Goal: Information Seeking & Learning: Check status

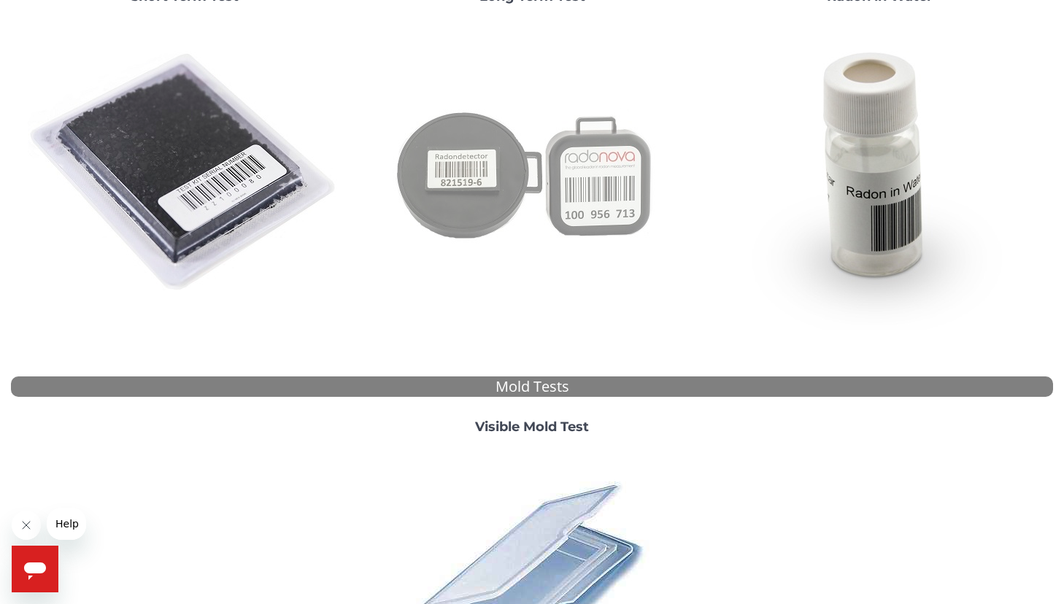
scroll to position [265, 0]
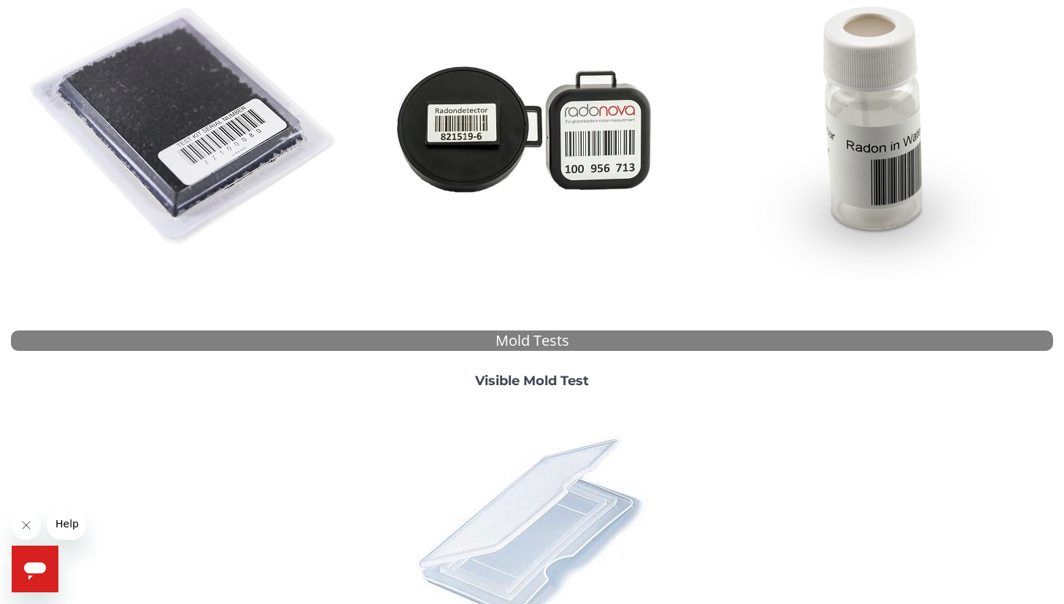
click at [538, 414] on img at bounding box center [532, 529] width 256 height 256
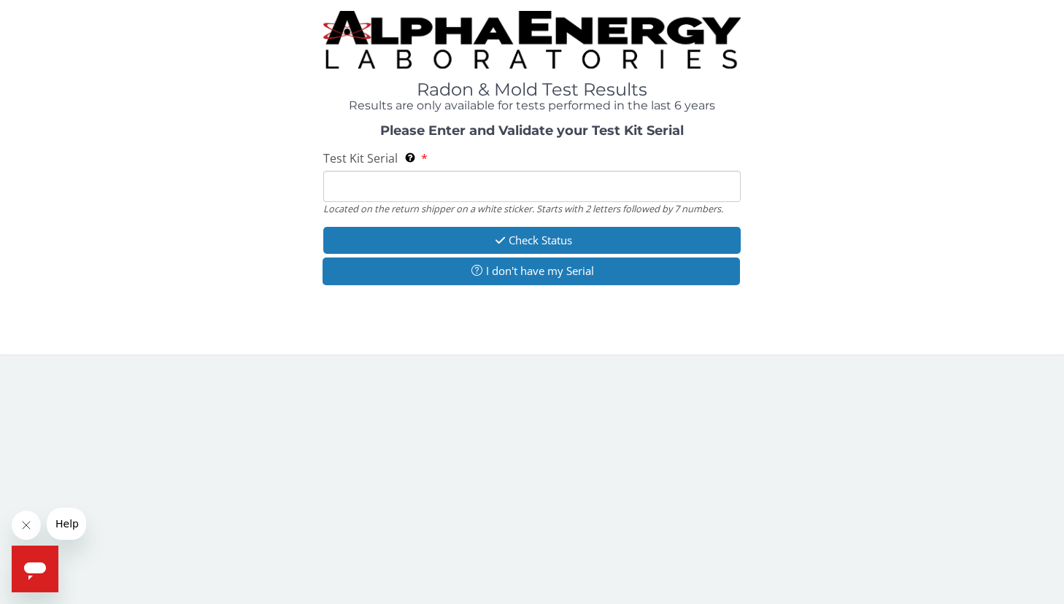
click at [553, 183] on input "Test Kit Serial Located on the return shipper on a white sticker. Starts with 2…" at bounding box center [531, 186] width 417 height 31
paste input "ML197378"
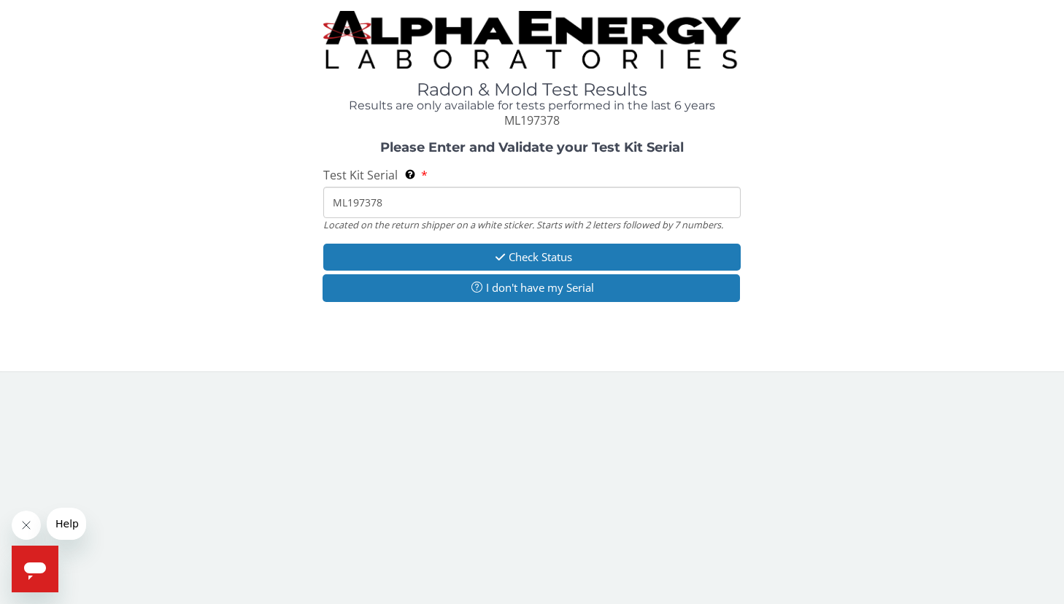
type input "ML197378"
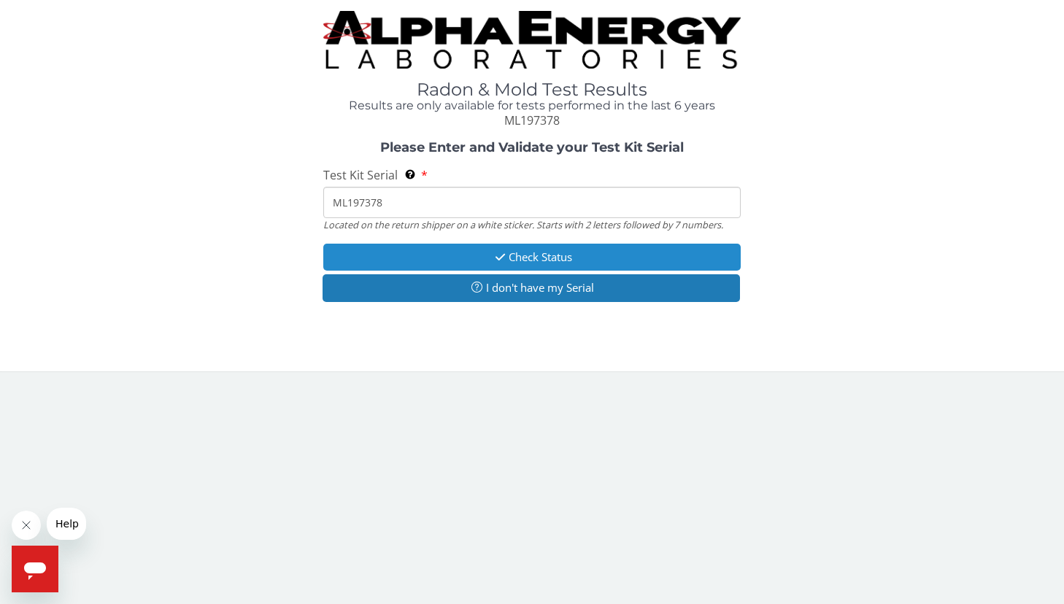
click at [542, 256] on button "Check Status" at bounding box center [531, 257] width 417 height 27
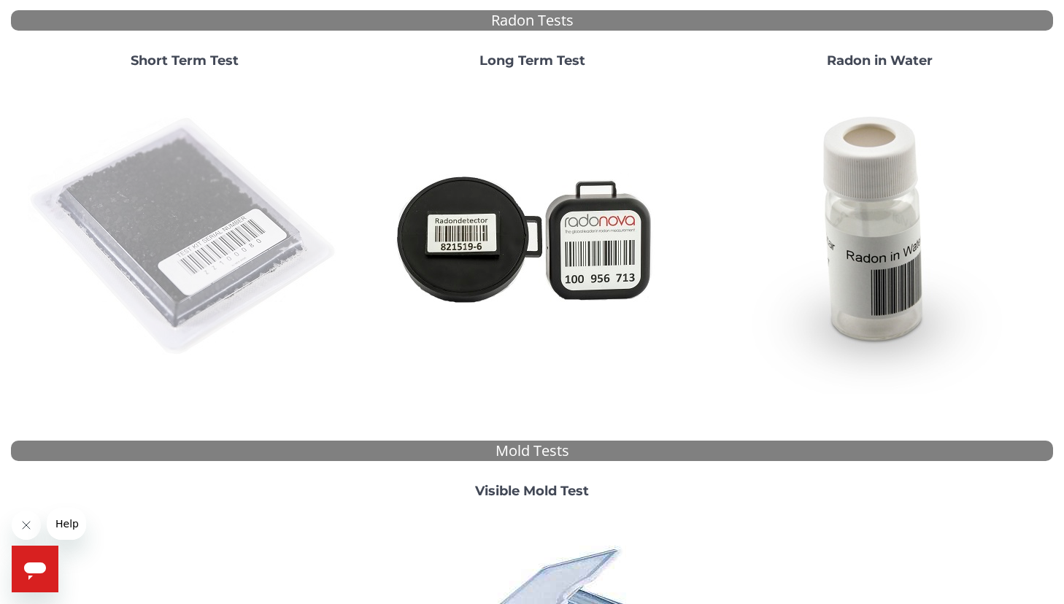
scroll to position [233, 0]
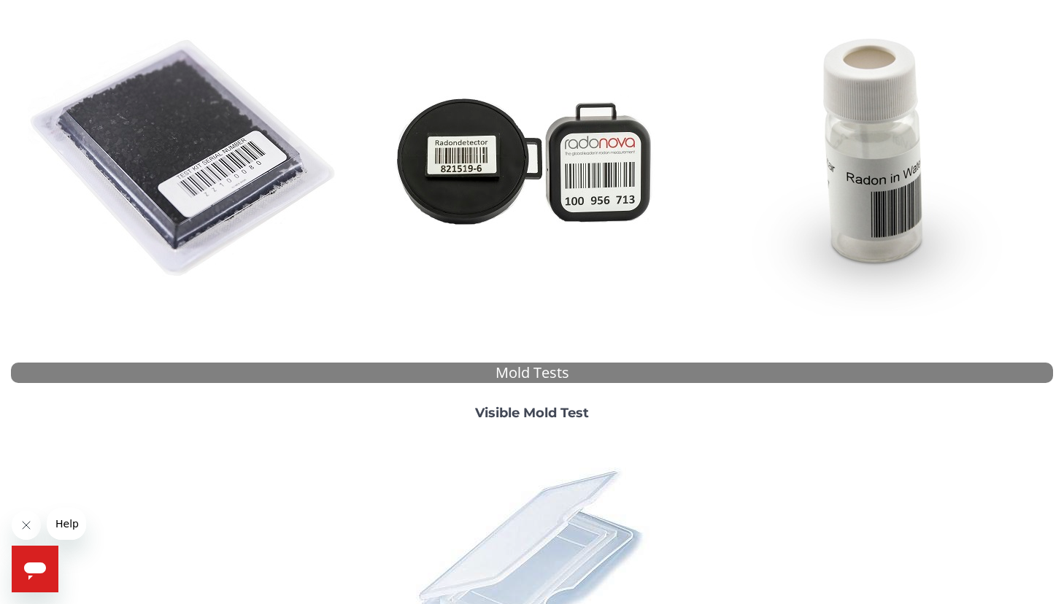
click at [518, 458] on img at bounding box center [532, 561] width 256 height 256
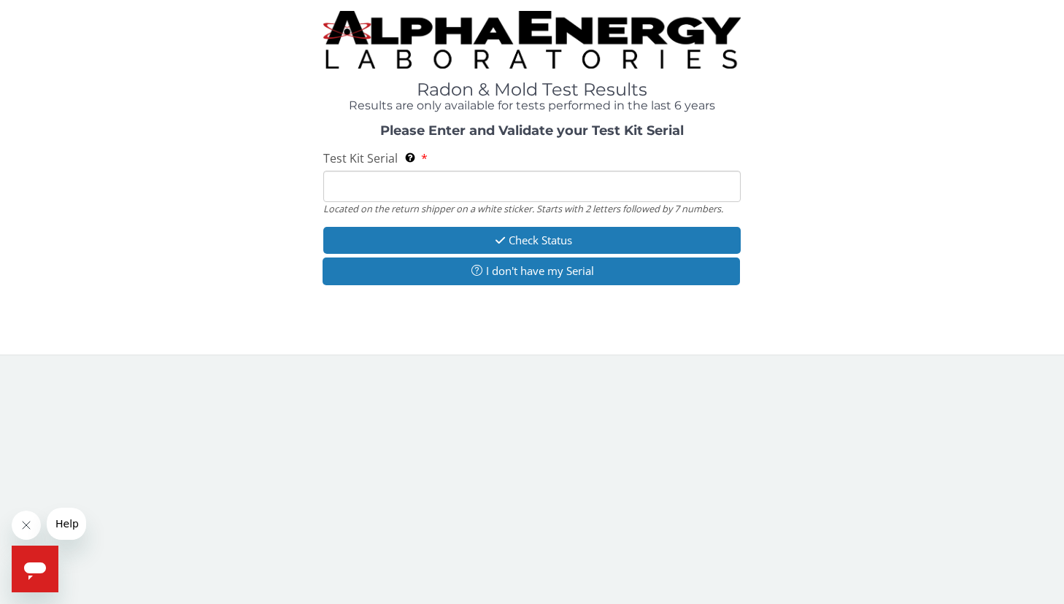
click at [531, 180] on input "Test Kit Serial Located on the return shipper on a white sticker. Starts with 2…" at bounding box center [531, 186] width 417 height 31
paste input "ML197378"
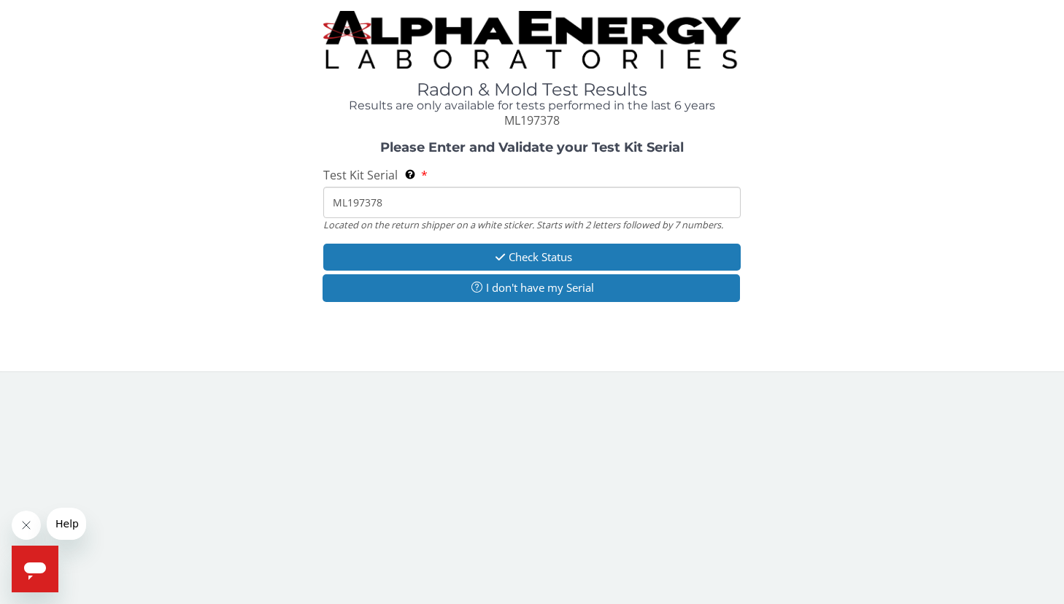
type input "ML197378"
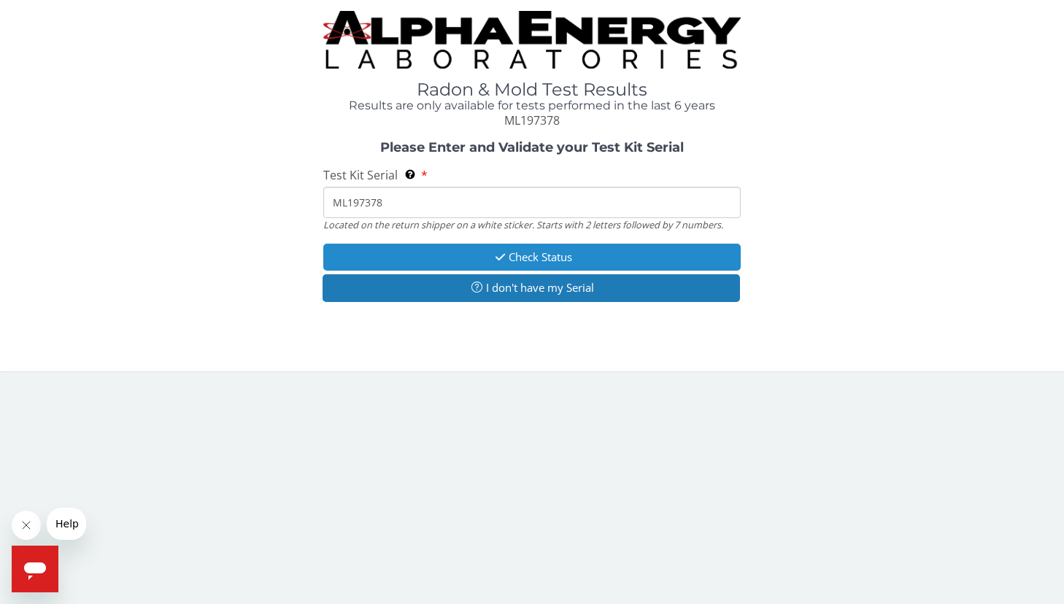
click at [679, 249] on button "Check Status" at bounding box center [531, 257] width 417 height 27
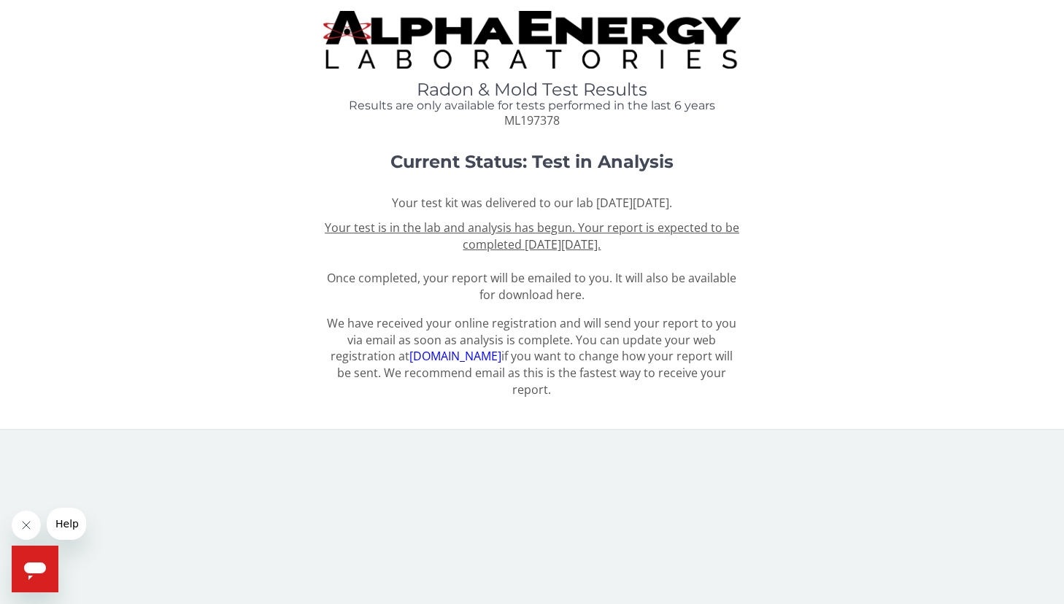
click at [667, 232] on u "Your test is in the lab and analysis has begun. Your report is expected to be c…" at bounding box center [532, 236] width 415 height 33
click at [593, 245] on u "Your test is in the lab and analysis has begun. Your report is expected to be c…" at bounding box center [532, 236] width 415 height 33
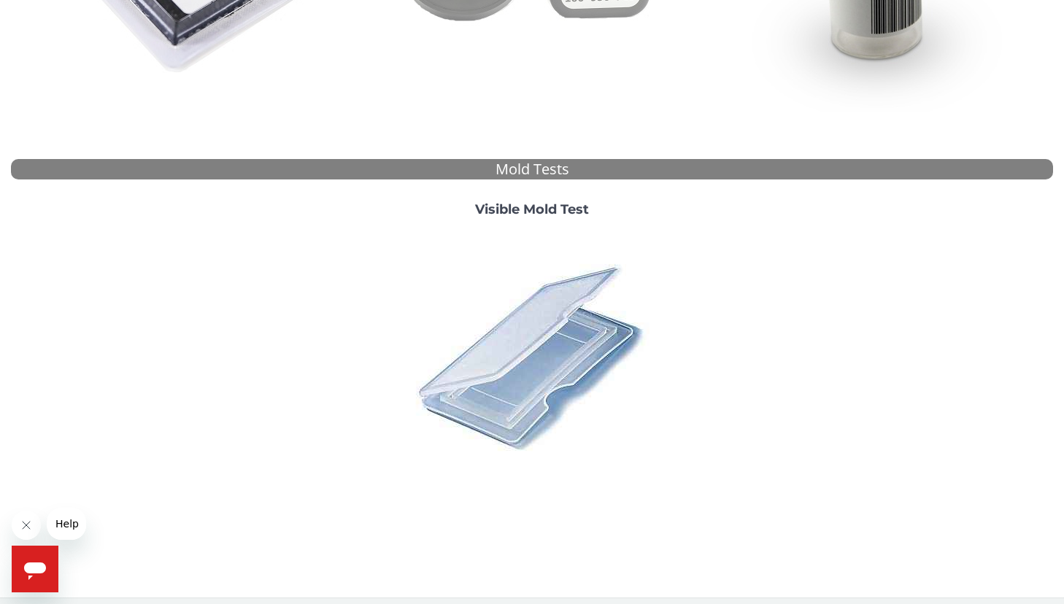
scroll to position [444, 0]
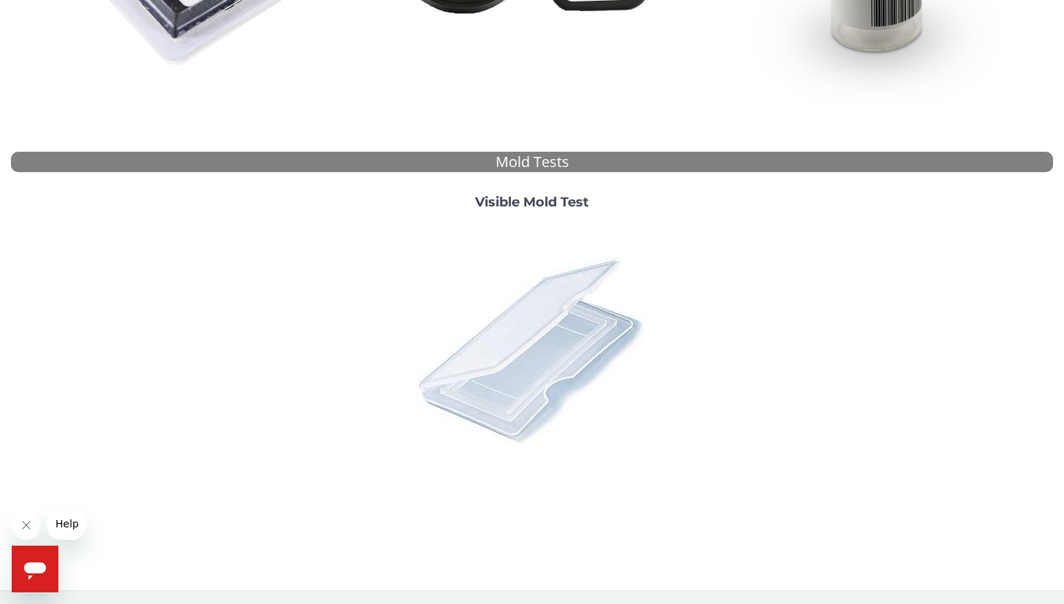
click at [509, 353] on img at bounding box center [532, 350] width 256 height 256
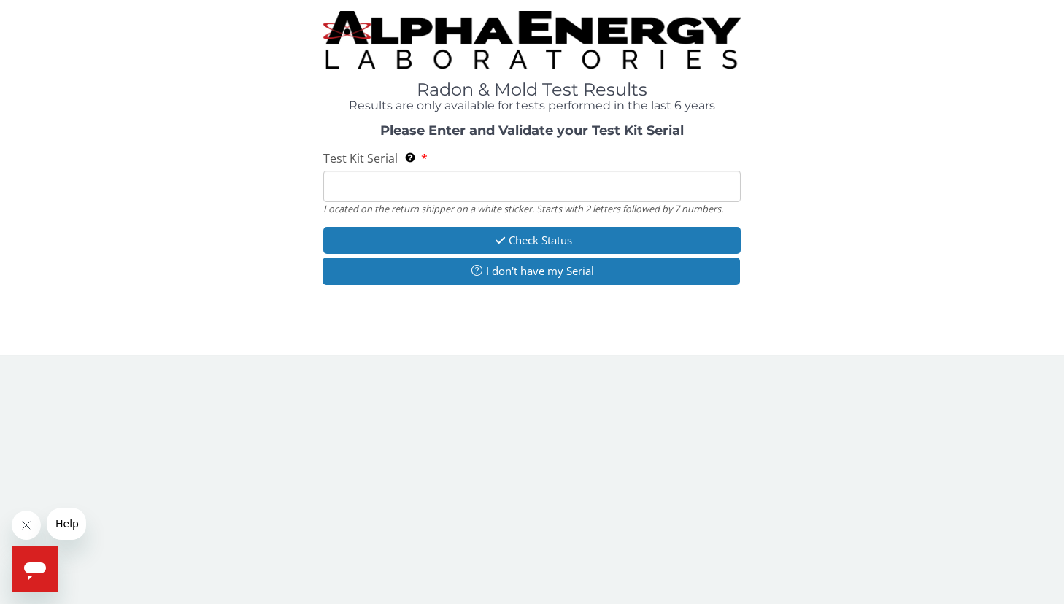
click at [550, 184] on input "Test Kit Serial Located on the return shipper on a white sticker. Starts with 2…" at bounding box center [531, 186] width 417 height 31
paste input "ML197378"
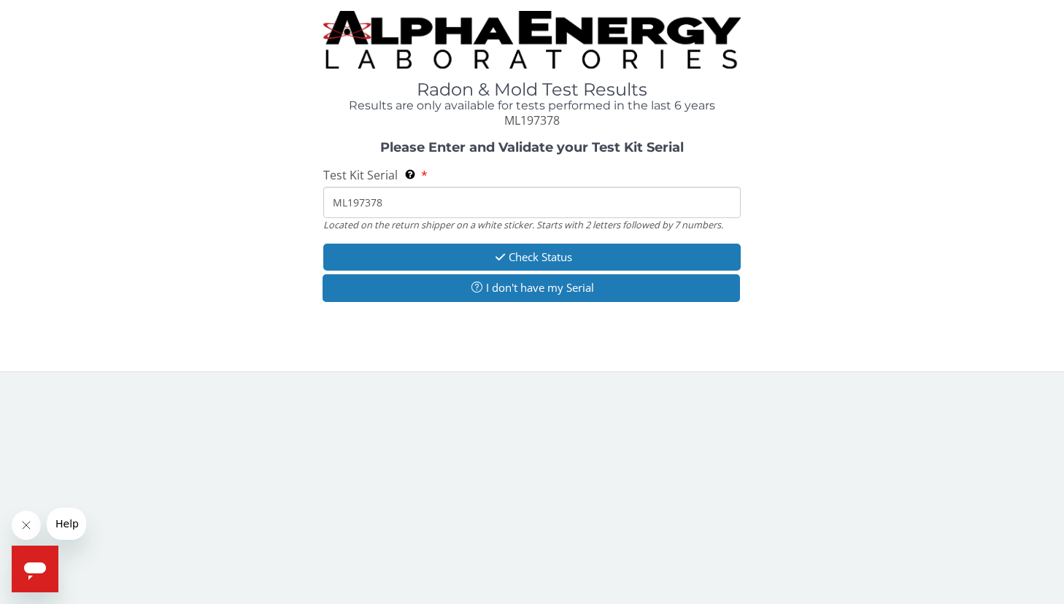
type input "ML197378"
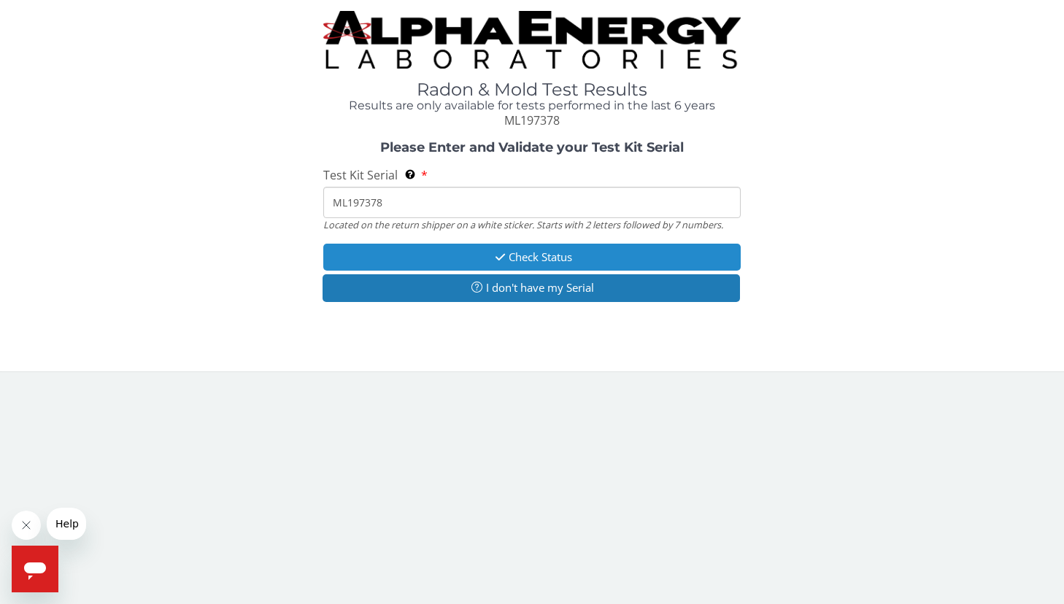
click at [568, 252] on button "Check Status" at bounding box center [531, 257] width 417 height 27
